Goal: Task Accomplishment & Management: Use online tool/utility

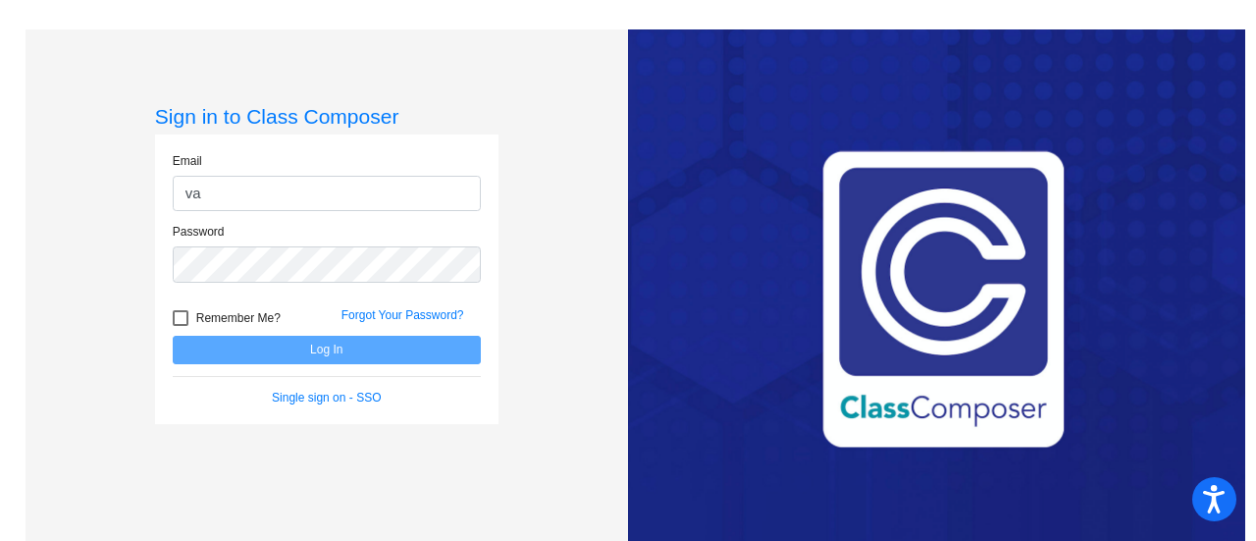
type input "[EMAIL_ADDRESS][PERSON_NAME][DOMAIN_NAME]"
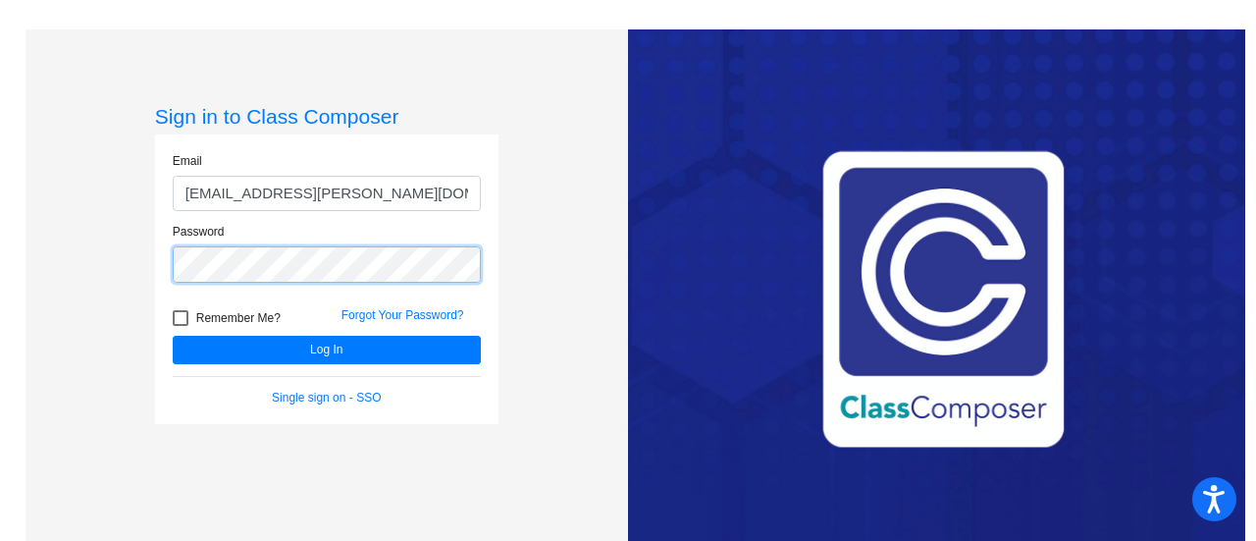
click at [173, 336] on button "Log In" at bounding box center [327, 350] width 308 height 28
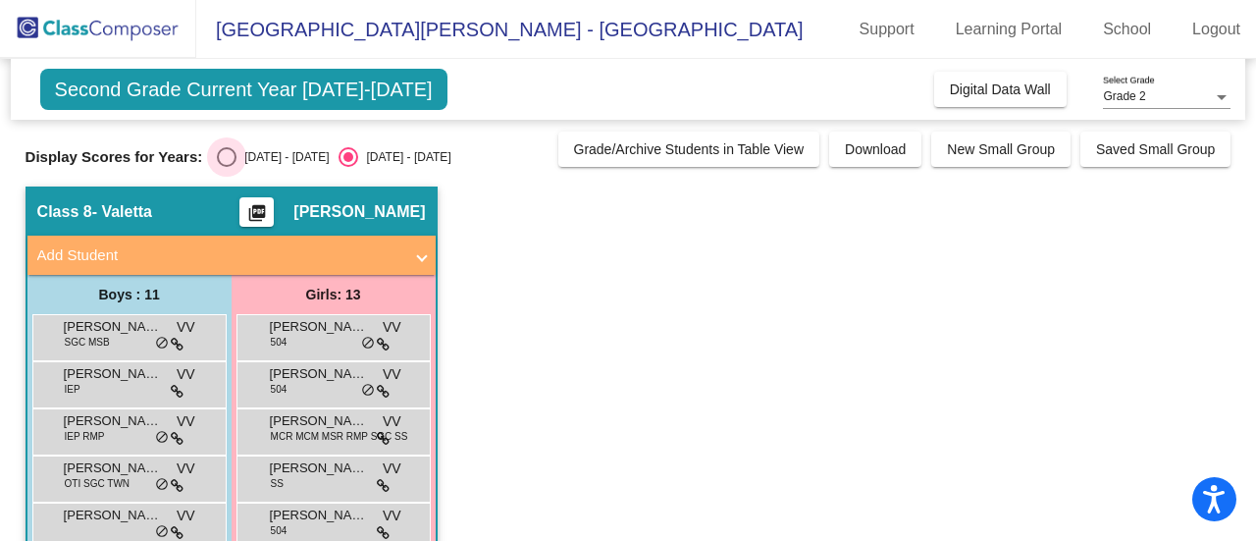
click at [227, 157] on div "Select an option" at bounding box center [227, 157] width 20 height 20
click at [227, 167] on input "[DATE] - [DATE]" at bounding box center [226, 167] width 1 height 1
radio input "true"
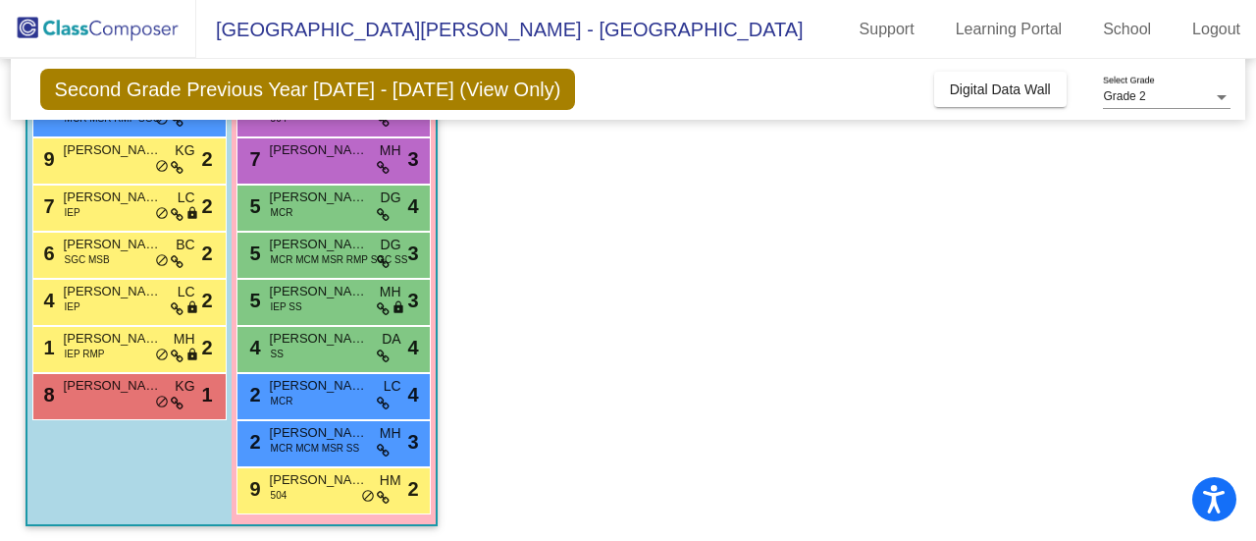
scroll to position [416, 0]
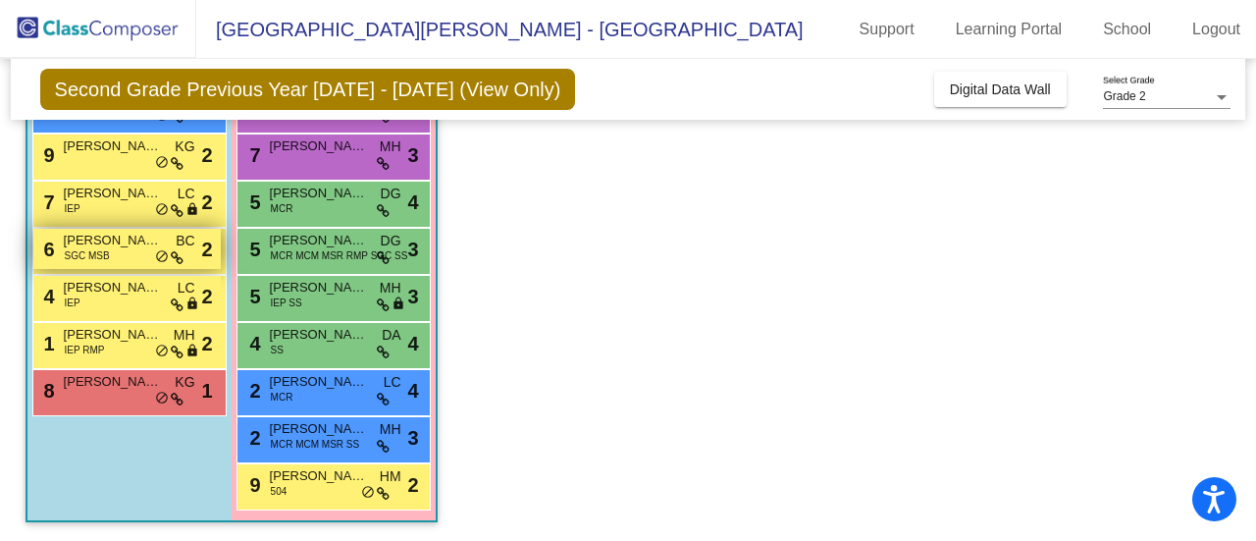
click at [101, 238] on span "[PERSON_NAME]" at bounding box center [113, 241] width 98 height 20
